Goal: Task Accomplishment & Management: Manage account settings

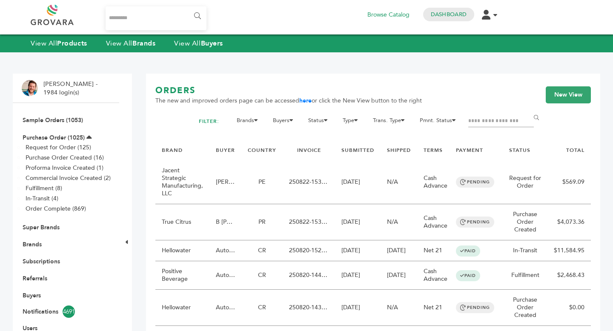
click at [160, 20] on input "Search..." at bounding box center [156, 18] width 101 height 24
type input "******"
click at [187, 8] on input "******" at bounding box center [196, 16] width 19 height 17
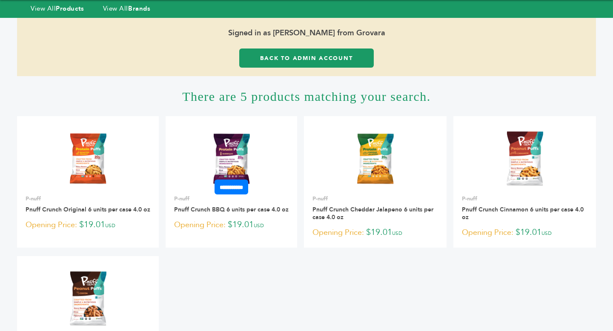
scroll to position [82, 0]
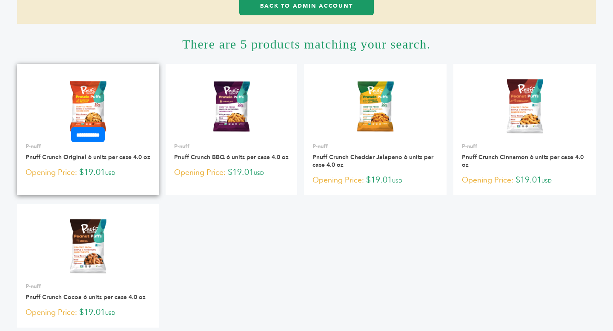
click at [79, 113] on img at bounding box center [88, 106] width 62 height 62
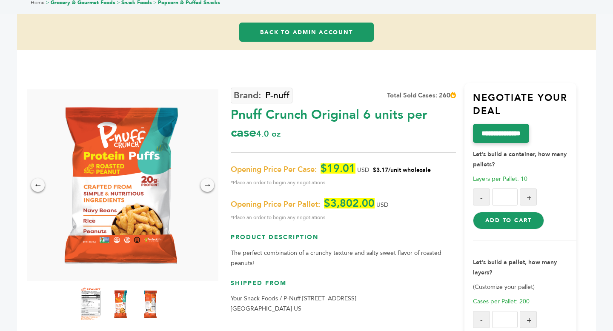
scroll to position [65, 0]
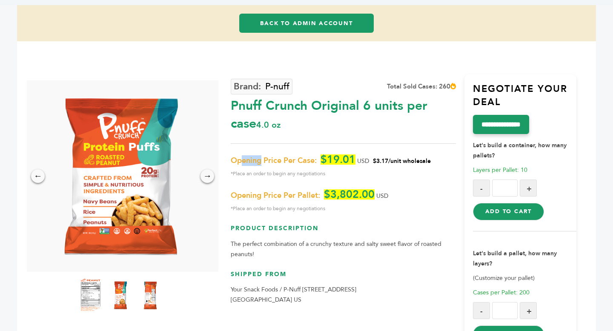
drag, startPoint x: 241, startPoint y: 163, endPoint x: 266, endPoint y: 163, distance: 25.1
click at [264, 163] on span "Opening Price Per Case:" at bounding box center [274, 161] width 86 height 10
click at [434, 215] on div "P-nuff Total Sold Cases: 260 Pnuff Crunch Original 6 units per case 4.0 oz" at bounding box center [343, 212] width 225 height 277
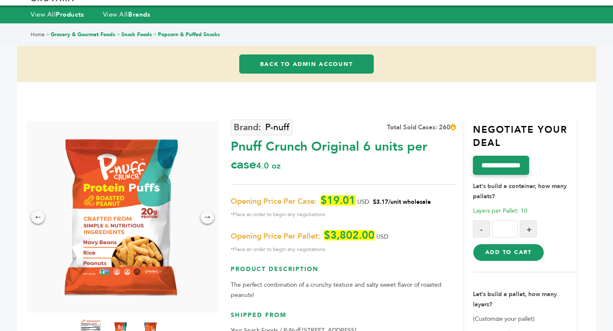
scroll to position [0, 0]
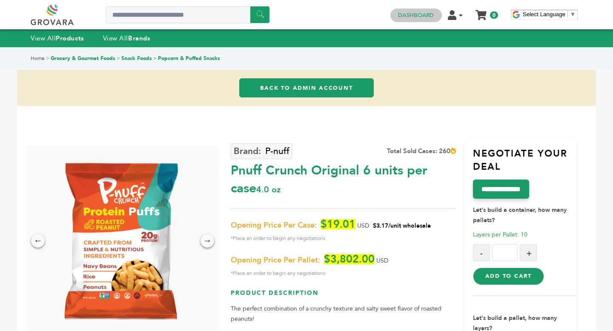
click at [419, 17] on link "Dashboard" at bounding box center [416, 15] width 36 height 8
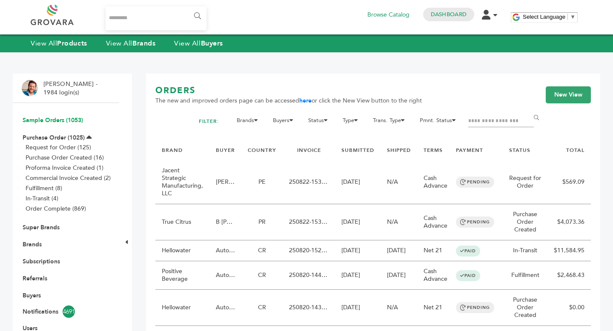
click at [52, 120] on link "Sample Orders (1053)" at bounding box center [53, 120] width 60 height 8
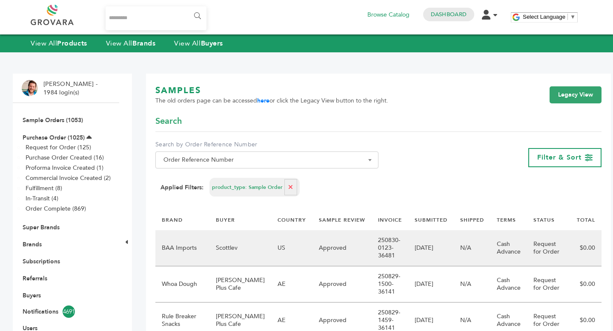
click at [293, 245] on td "US" at bounding box center [291, 248] width 41 height 36
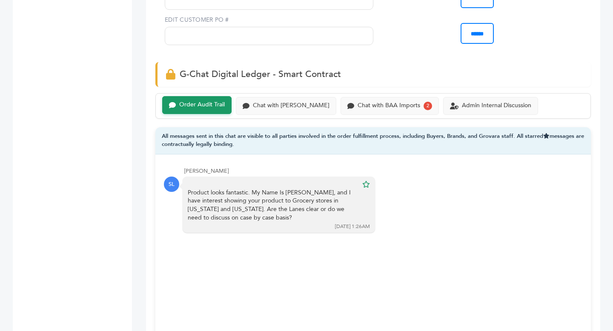
scroll to position [592, 0]
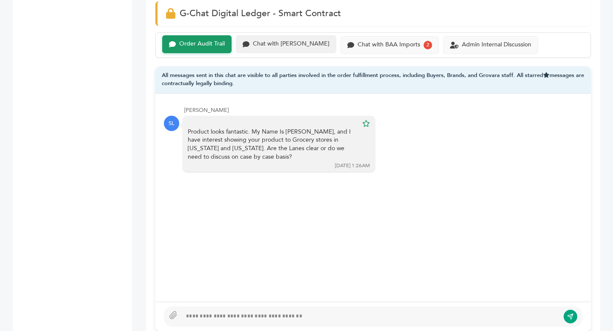
click at [261, 46] on div "Chat with [PERSON_NAME]" at bounding box center [291, 43] width 77 height 7
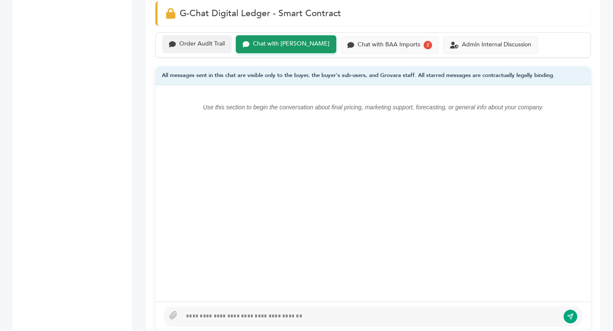
click at [203, 45] on div "Order Audit Trail" at bounding box center [202, 43] width 46 height 7
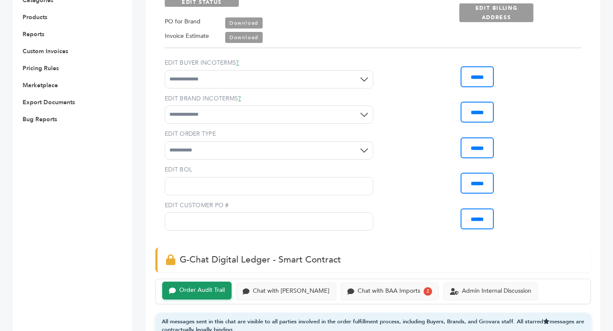
scroll to position [88, 0]
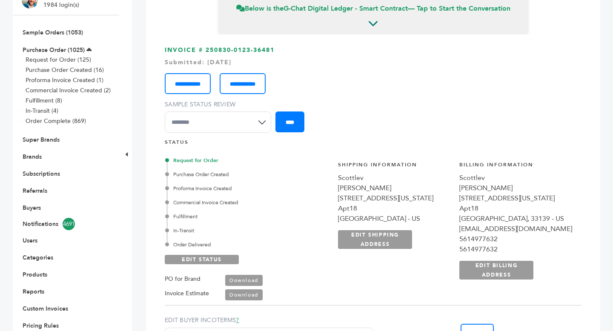
scroll to position [592, 0]
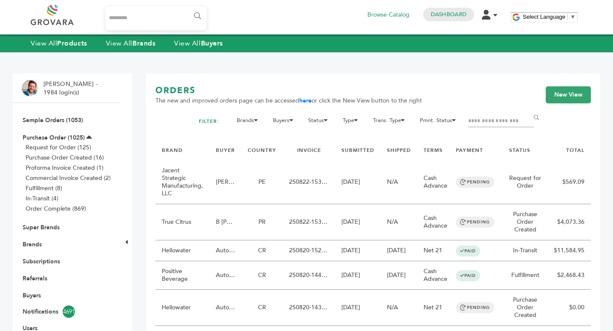
click at [147, 26] on input "Search..." at bounding box center [156, 18] width 101 height 24
type input "******"
click at [187, 8] on input "******" at bounding box center [196, 16] width 19 height 17
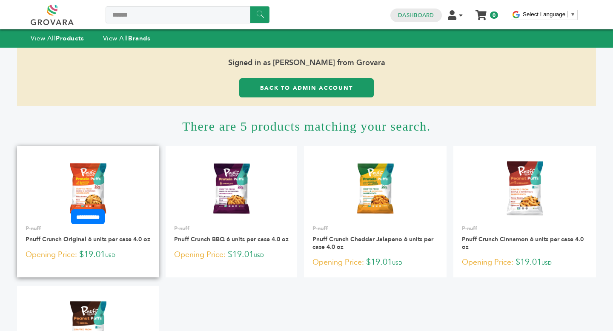
click at [90, 183] on img at bounding box center [88, 189] width 62 height 62
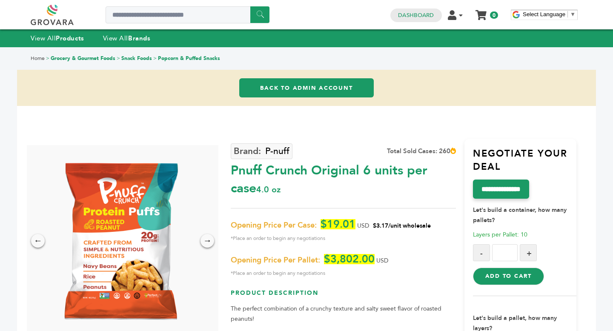
click at [319, 90] on link "Back to Admin Account" at bounding box center [306, 87] width 135 height 19
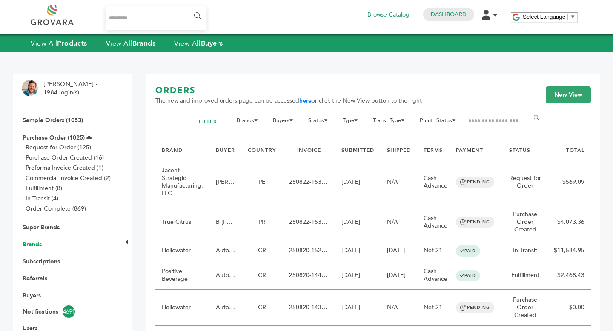
click at [31, 243] on link "Brands" at bounding box center [32, 245] width 19 height 8
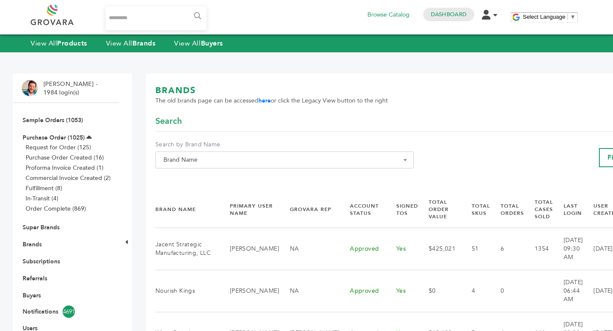
click at [248, 161] on span "Brand Name" at bounding box center [284, 160] width 249 height 12
click at [238, 179] on input "Search" at bounding box center [276, 175] width 237 height 11
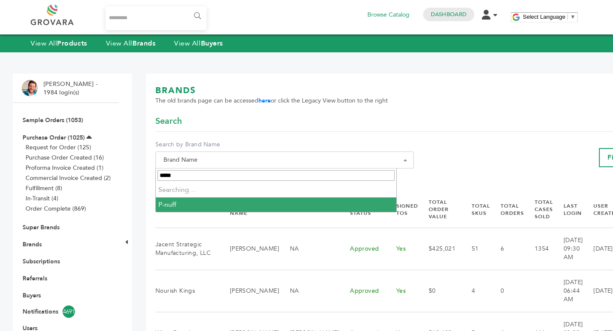
type input "******"
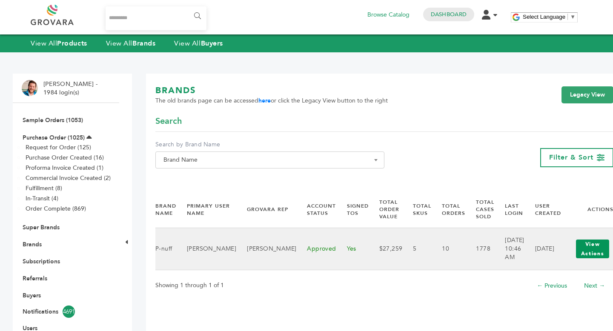
click button "View Actions"
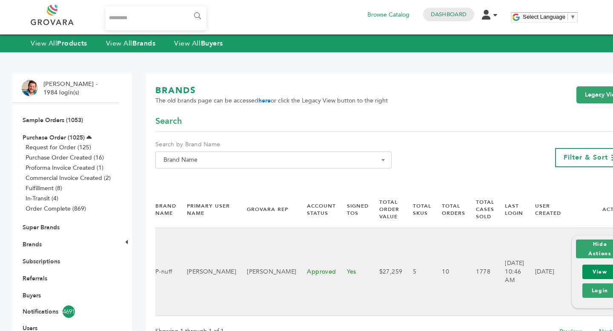
click link "View"
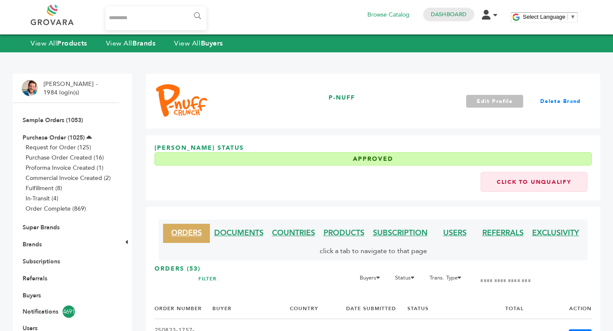
click at [507, 103] on link "Edit Profile" at bounding box center [494, 101] width 57 height 13
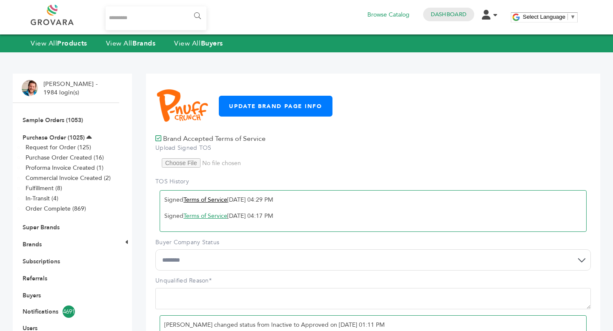
click at [218, 202] on link "Terms of Service" at bounding box center [205, 200] width 44 height 8
click at [211, 201] on link "Terms of Service" at bounding box center [205, 200] width 44 height 8
click at [34, 242] on link "Brands" at bounding box center [32, 245] width 19 height 8
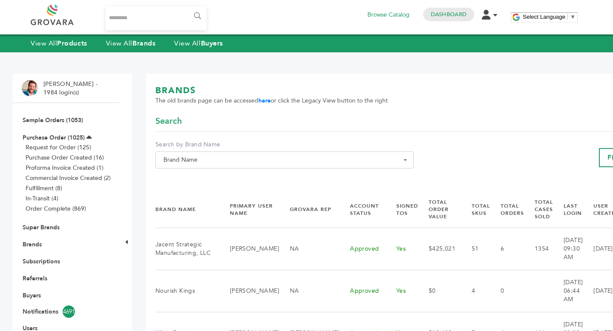
click at [221, 162] on span "Brand Name" at bounding box center [284, 160] width 249 height 12
click at [210, 179] on input "Search" at bounding box center [276, 175] width 237 height 11
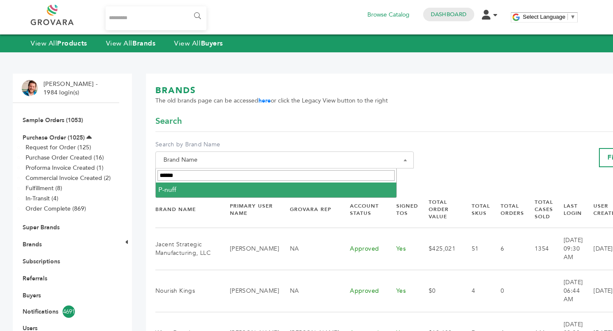
type input "******"
select select "******"
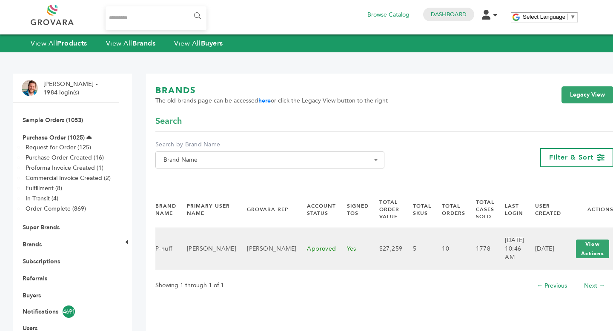
click at [592, 253] on div "View Actions View Login" at bounding box center [593, 248] width 42 height 27
click at [583, 252] on button "View Actions" at bounding box center [592, 249] width 33 height 19
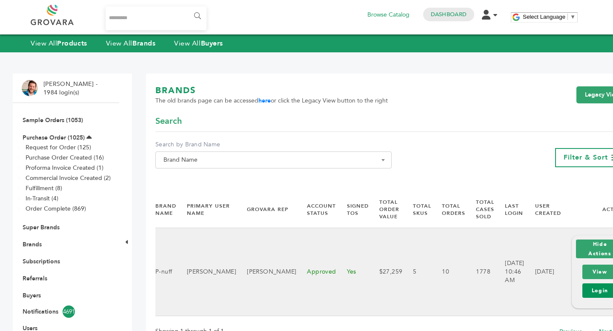
click at [588, 291] on link "Login" at bounding box center [599, 291] width 35 height 14
